Goal: Task Accomplishment & Management: Use online tool/utility

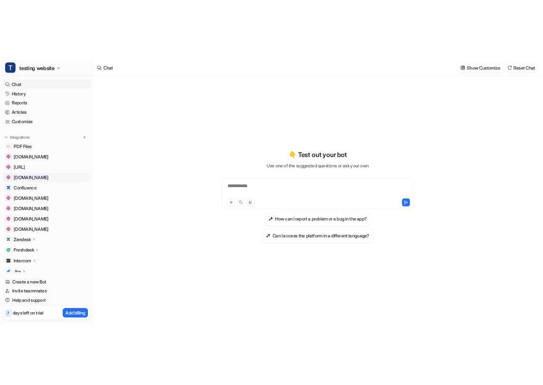
scroll to position [93, 0]
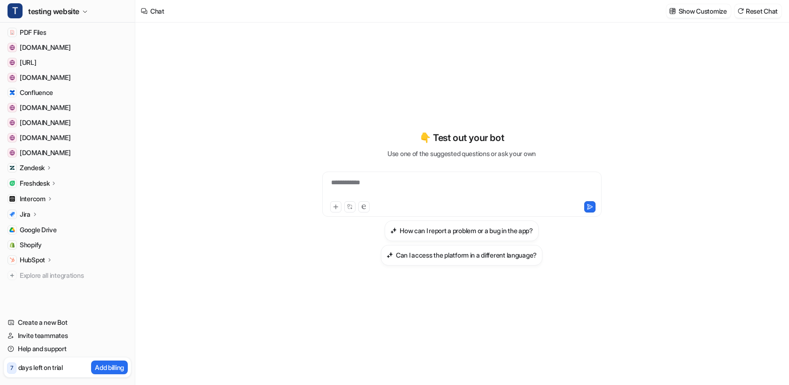
click at [40, 256] on p "HubSpot" at bounding box center [32, 259] width 25 height 9
click at [42, 273] on p "Overview" at bounding box center [41, 273] width 28 height 9
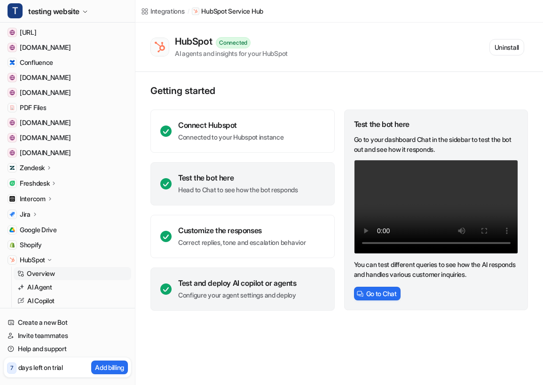
click at [264, 296] on p "Configure your agent settings and deploy" at bounding box center [237, 294] width 118 height 9
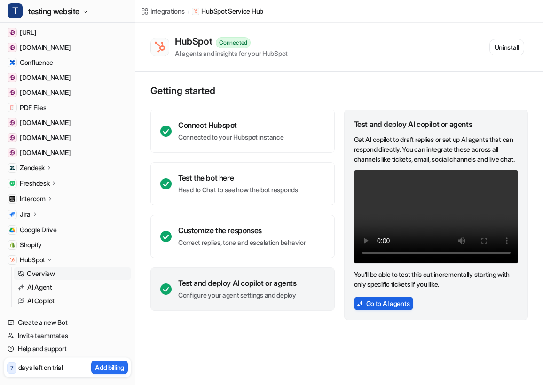
click at [386, 310] on button "Go to AI agents" at bounding box center [384, 303] width 60 height 14
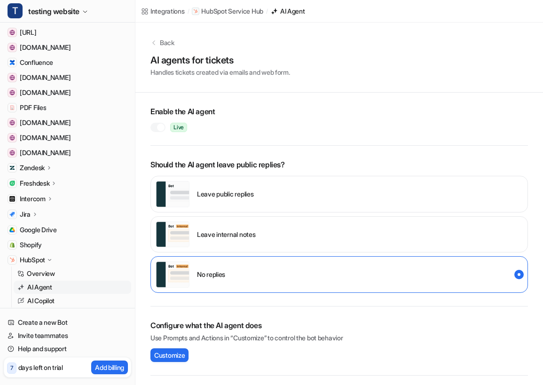
click at [444, 216] on div "Leave internal notes" at bounding box center [338, 234] width 377 height 37
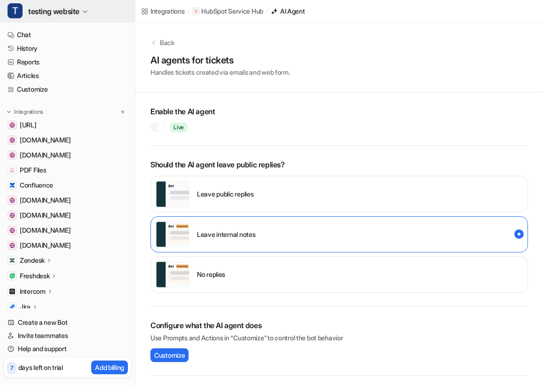
click at [95, 4] on button "T testing website" at bounding box center [67, 11] width 135 height 23
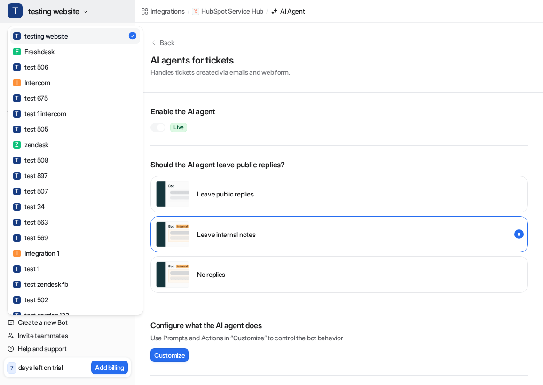
click at [84, 10] on icon "button" at bounding box center [85, 12] width 6 height 6
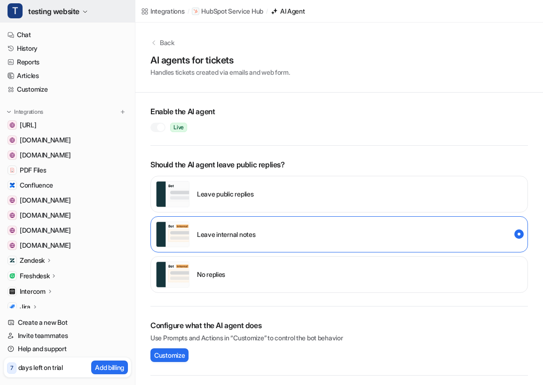
click at [84, 10] on icon "button" at bounding box center [85, 12] width 6 height 6
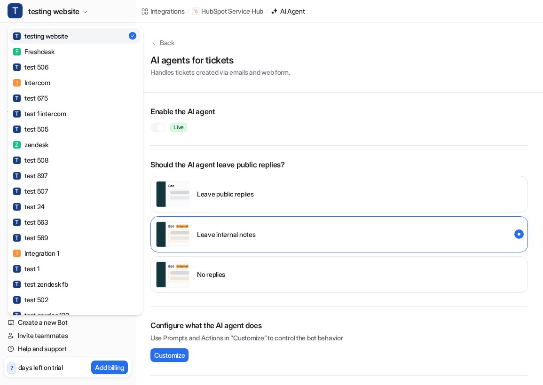
scroll to position [507, 0]
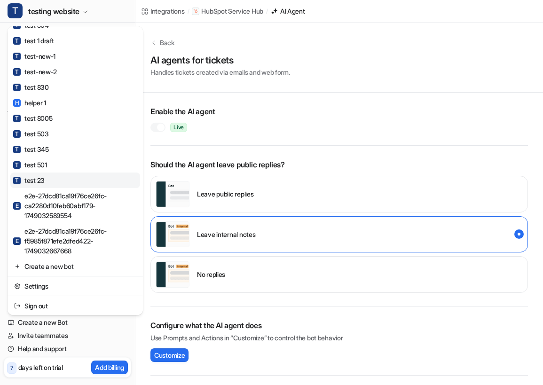
click at [31, 180] on div "T test 23" at bounding box center [28, 180] width 31 height 10
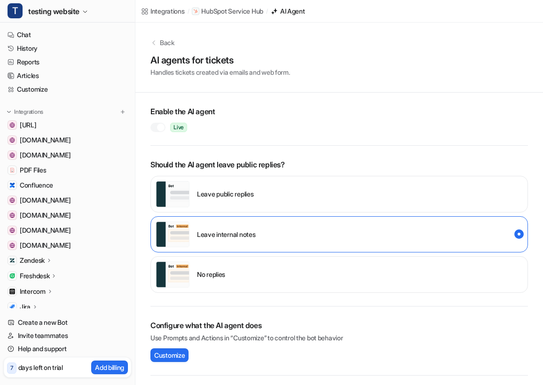
click at [31, 180] on span "Confluence" at bounding box center [36, 184] width 33 height 9
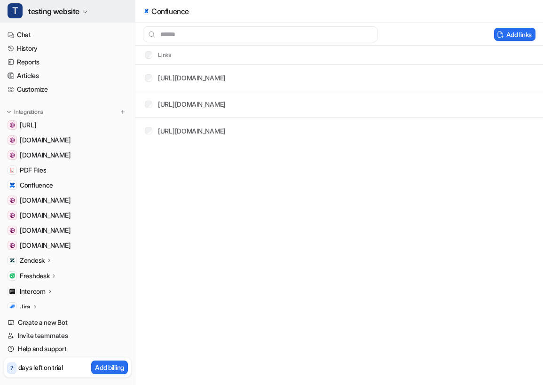
click at [79, 14] on span "testing website" at bounding box center [53, 11] width 51 height 13
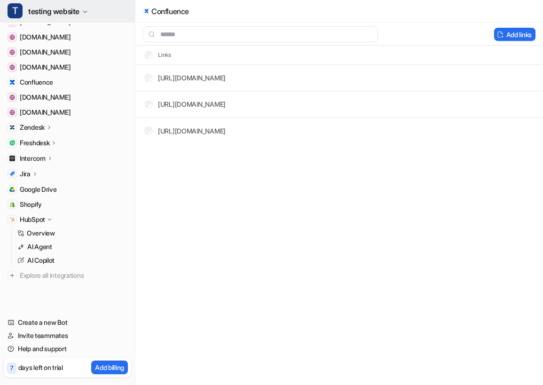
click at [92, 13] on button "T testing website" at bounding box center [67, 11] width 135 height 23
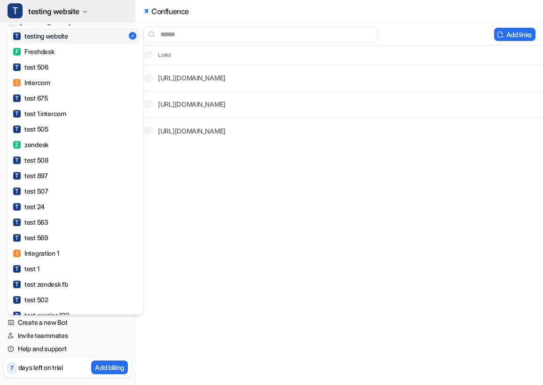
click at [92, 13] on button "T testing website" at bounding box center [67, 11] width 135 height 23
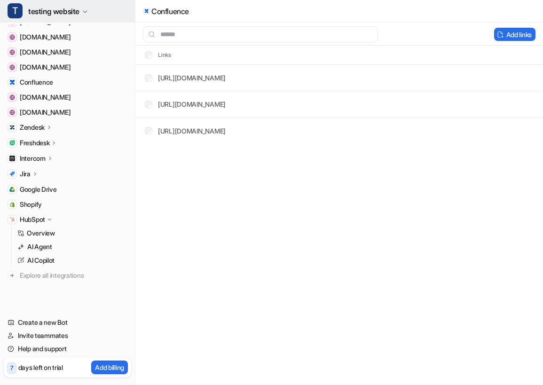
click at [84, 9] on icon "button" at bounding box center [85, 12] width 6 height 6
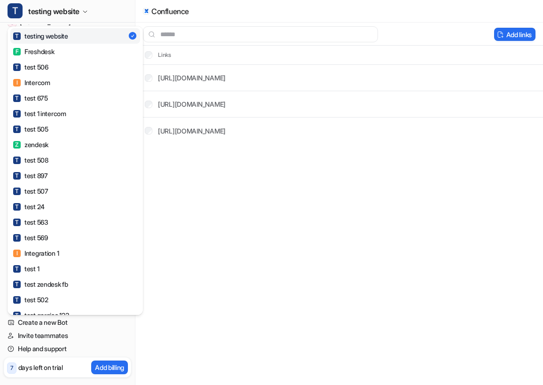
scroll to position [507, 0]
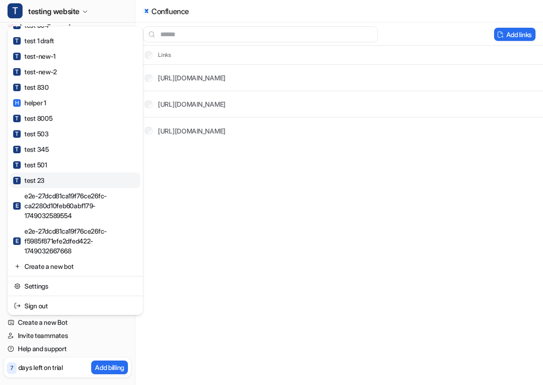
click at [39, 179] on div "T test 23" at bounding box center [28, 180] width 31 height 10
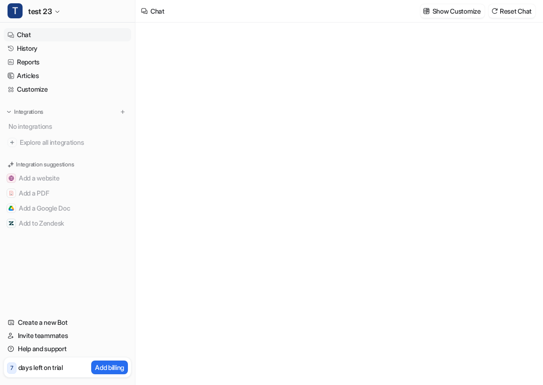
type textarea "**********"
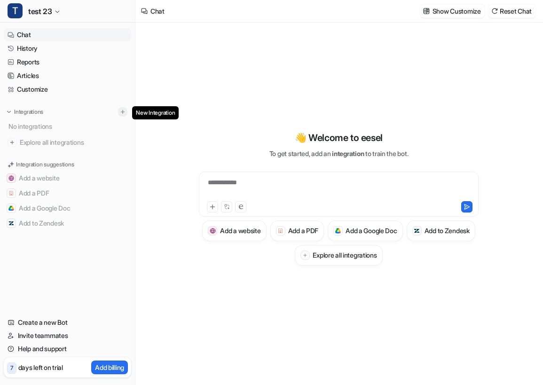
click at [124, 112] on img at bounding box center [122, 112] width 7 height 7
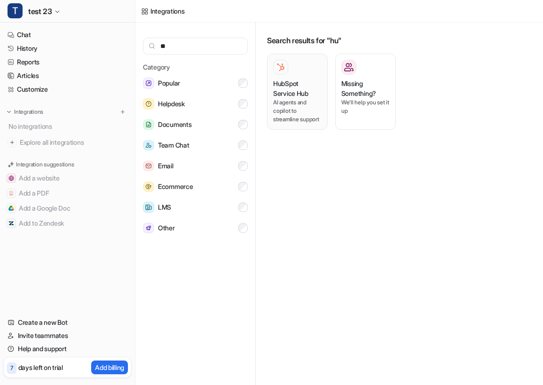
type input "**"
click at [291, 114] on p "AI agents and copilot to streamline support" at bounding box center [297, 110] width 48 height 25
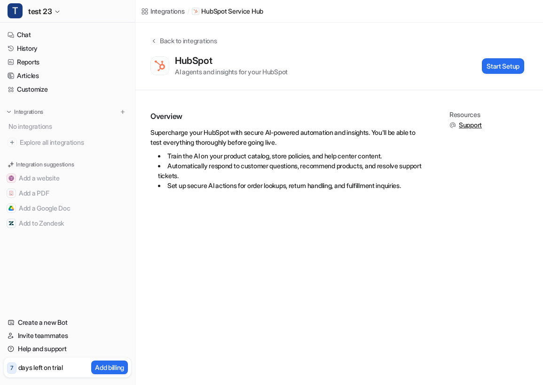
click at [498, 57] on div "HubSpot AI agents and insights for your HubSpot Start Setup" at bounding box center [337, 66] width 374 height 22
click at [498, 61] on button "Start Setup" at bounding box center [503, 66] width 42 height 16
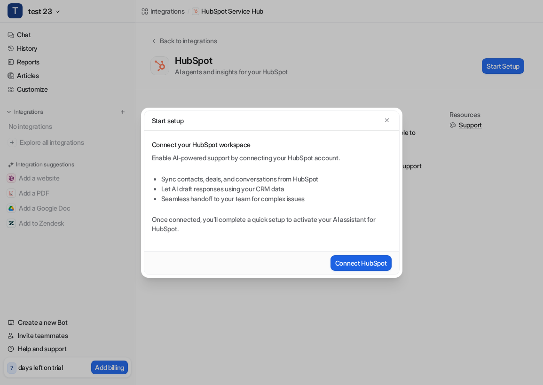
click at [362, 260] on button "Connect HubSpot" at bounding box center [360, 263] width 61 height 16
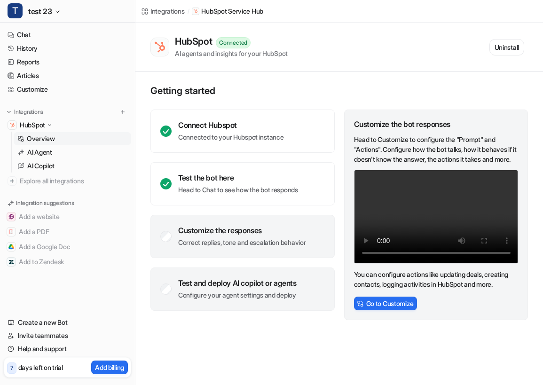
click at [251, 295] on p "Configure your agent settings and deploy" at bounding box center [237, 294] width 118 height 9
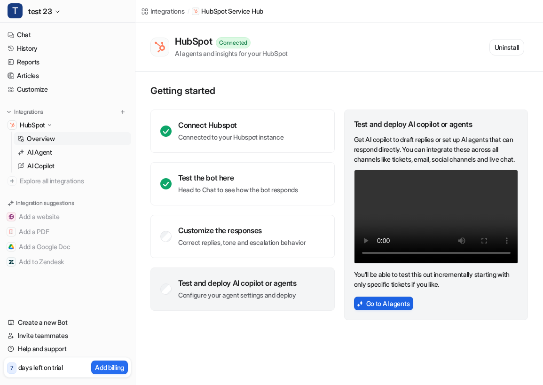
click at [376, 309] on button "Go to AI agents" at bounding box center [384, 303] width 60 height 14
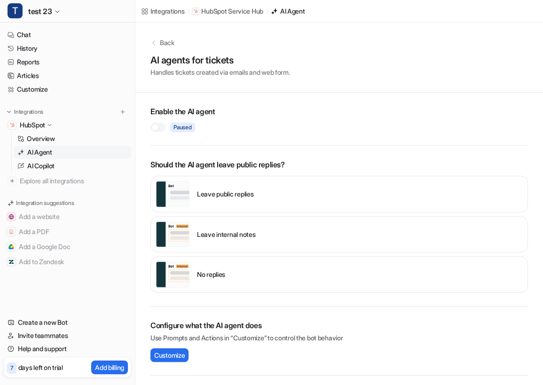
click at [156, 123] on div at bounding box center [157, 127] width 15 height 9
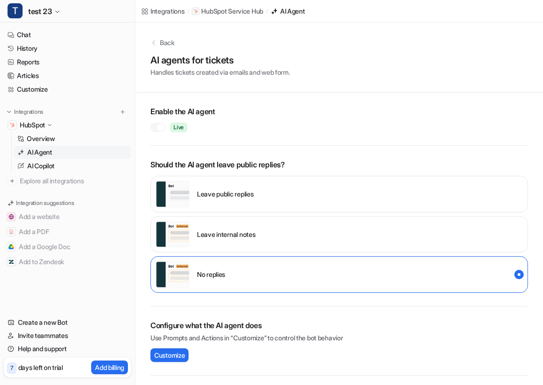
click at [244, 228] on div "Leave internal notes" at bounding box center [206, 234] width 100 height 26
